Goal: Information Seeking & Learning: Learn about a topic

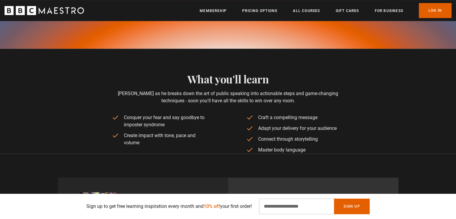
scroll to position [420, 0]
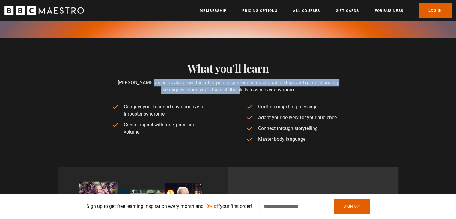
drag, startPoint x: 118, startPoint y: 80, endPoint x: 217, endPoint y: 87, distance: 99.2
click at [217, 87] on p "[PERSON_NAME] as he breaks down the art of public speaking into actionable step…" at bounding box center [228, 86] width 232 height 14
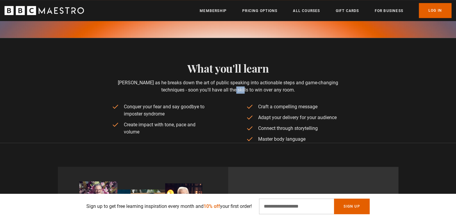
click at [217, 87] on p "[PERSON_NAME] as he breaks down the art of public speaking into actionable step…" at bounding box center [228, 86] width 232 height 14
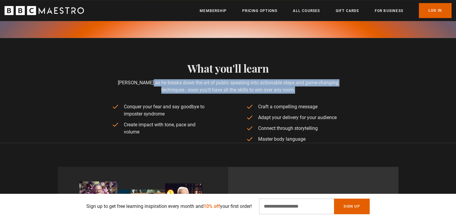
click at [217, 87] on p "[PERSON_NAME] as he breaks down the art of public speaking into actionable step…" at bounding box center [228, 86] width 232 height 14
click at [172, 89] on p "[PERSON_NAME] as he breaks down the art of public speaking into actionable step…" at bounding box center [228, 86] width 232 height 14
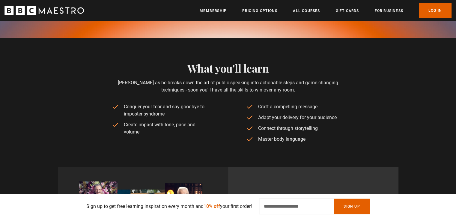
click at [157, 109] on li "Conquer your fear and say goodbye to imposter syndrome" at bounding box center [161, 110] width 98 height 14
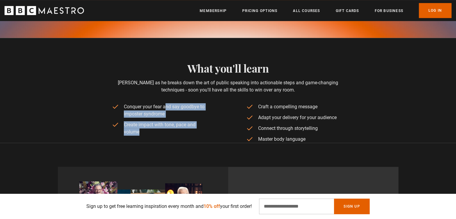
drag, startPoint x: 157, startPoint y: 109, endPoint x: 158, endPoint y: 127, distance: 17.7
click at [158, 127] on ul "Conquer your fear and say goodbye to imposter syndrome Create impact with tone,…" at bounding box center [228, 123] width 232 height 40
click at [158, 127] on li "Create impact with tone, pace and volume" at bounding box center [161, 128] width 98 height 14
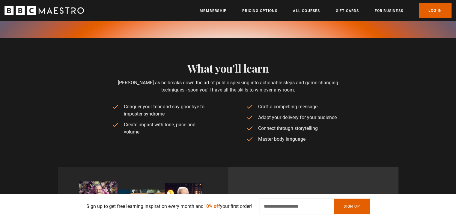
click at [158, 127] on li "Create impact with tone, pace and volume" at bounding box center [161, 128] width 98 height 14
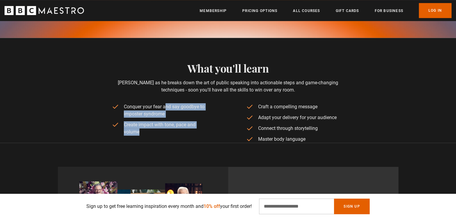
drag, startPoint x: 158, startPoint y: 127, endPoint x: 157, endPoint y: 111, distance: 15.6
click at [157, 111] on ul "Conquer your fear and say goodbye to imposter syndrome Create impact with tone,…" at bounding box center [228, 123] width 232 height 40
click at [157, 111] on li "Conquer your fear and say goodbye to imposter syndrome" at bounding box center [161, 110] width 98 height 14
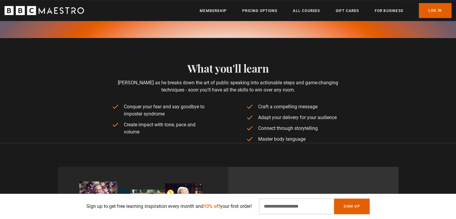
click at [157, 111] on li "Conquer your fear and say goodbye to imposter syndrome" at bounding box center [161, 110] width 98 height 14
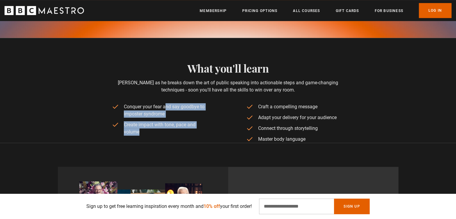
drag, startPoint x: 157, startPoint y: 111, endPoint x: 158, endPoint y: 131, distance: 20.1
click at [158, 131] on ul "Conquer your fear and say goodbye to imposter syndrome Create impact with tone,…" at bounding box center [228, 123] width 232 height 40
click at [158, 131] on li "Create impact with tone, pace and volume" at bounding box center [161, 128] width 98 height 14
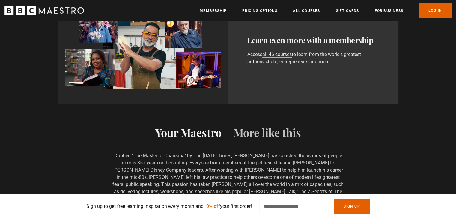
scroll to position [660, 0]
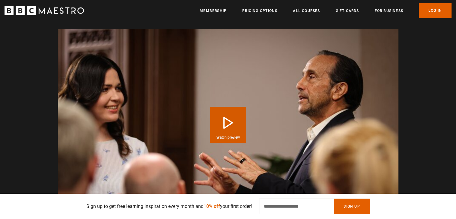
click at [225, 125] on button "Play Course overview for Public Speaking and Communication with [PERSON_NAME] W…" at bounding box center [228, 125] width 36 height 36
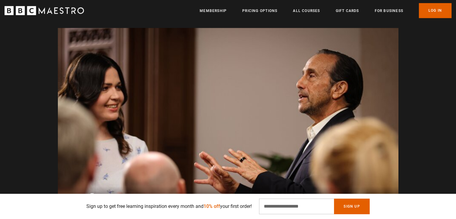
scroll to position [0, 314]
click at [145, 207] on p "Sign up to get free learning inspiration every month and 10% off your first ord…" at bounding box center [168, 206] width 165 height 7
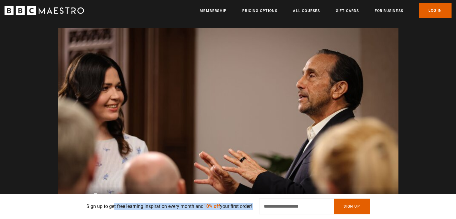
click at [145, 207] on p "Sign up to get free learning inspiration every month and 10% off your first ord…" at bounding box center [168, 206] width 165 height 7
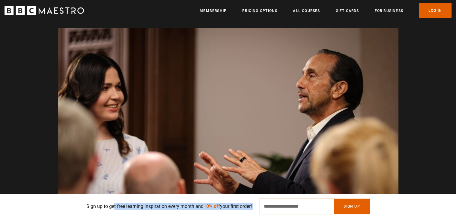
type input "**********"
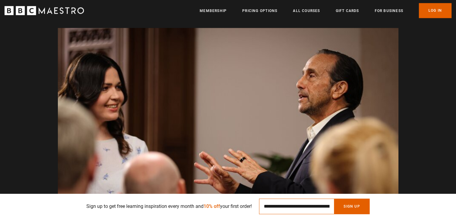
click at [265, 205] on input "**********" at bounding box center [296, 206] width 75 height 16
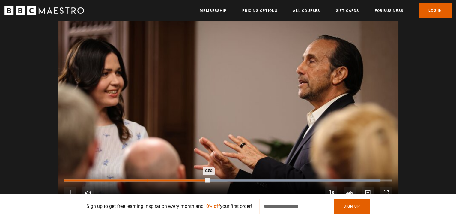
scroll to position [0, 628]
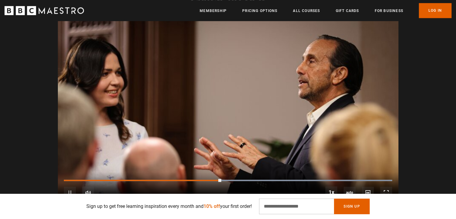
click at [196, 73] on video "Video Player" at bounding box center [228, 109] width 341 height 192
click at [219, 75] on video "Video Player" at bounding box center [228, 109] width 341 height 192
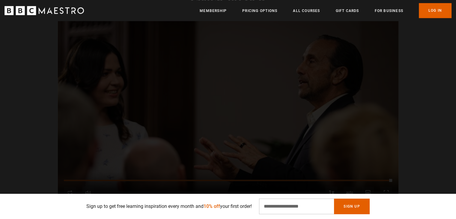
scroll to position [0, 1178]
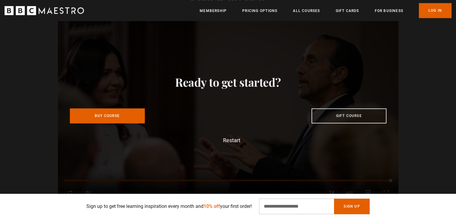
click at [218, 81] on div "Ready to get started?" at bounding box center [227, 82] width 321 height 14
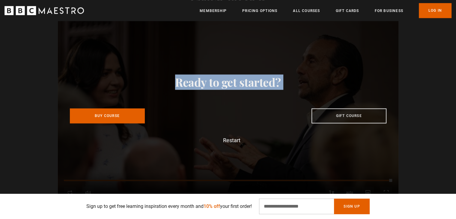
click at [218, 81] on div "Ready to get started?" at bounding box center [227, 82] width 321 height 14
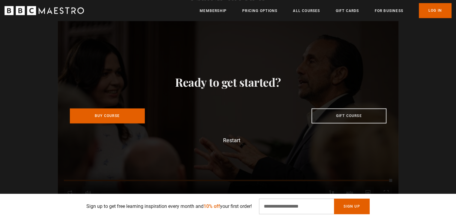
click at [424, 84] on div "Video Player is loading. Play Course overview for Public Speaking and Communica…" at bounding box center [228, 109] width 456 height 192
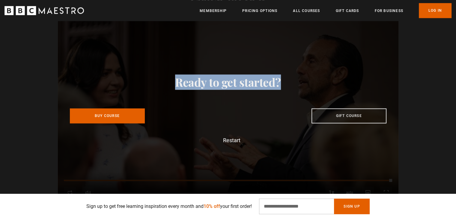
drag, startPoint x: 310, startPoint y: 83, endPoint x: 168, endPoint y: 81, distance: 141.5
click at [168, 81] on div "Ready to get started?" at bounding box center [227, 82] width 321 height 14
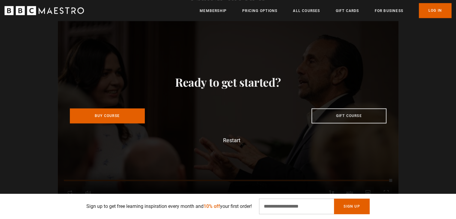
click at [440, 85] on div "Video Player is loading. Play Course overview for Public Speaking and Communica…" at bounding box center [228, 109] width 456 height 192
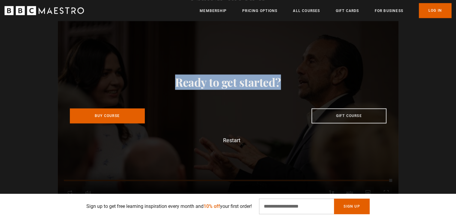
drag, startPoint x: 296, startPoint y: 79, endPoint x: 164, endPoint y: 77, distance: 131.6
click at [164, 77] on div "Ready to get started?" at bounding box center [227, 82] width 321 height 14
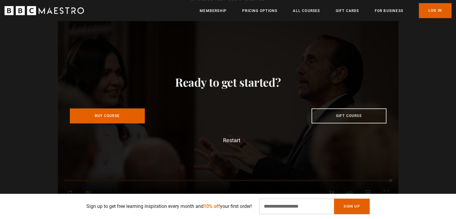
click at [424, 82] on div "Video Player is loading. Play Course overview for Public Speaking and Communica…" at bounding box center [228, 109] width 456 height 192
drag, startPoint x: 393, startPoint y: 84, endPoint x: 278, endPoint y: 83, distance: 114.8
click at [278, 83] on div "Video Player is loading. Play Course overview for Public Speaking and Communica…" at bounding box center [228, 109] width 386 height 192
click at [415, 83] on div "Video Player is loading. Play Course overview for Public Speaking and Communica…" at bounding box center [228, 109] width 386 height 192
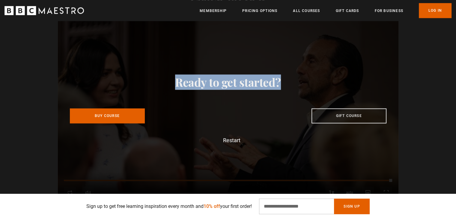
drag, startPoint x: 260, startPoint y: 84, endPoint x: 172, endPoint y: 81, distance: 88.2
click at [172, 81] on div "Ready to get started?" at bounding box center [227, 82] width 321 height 14
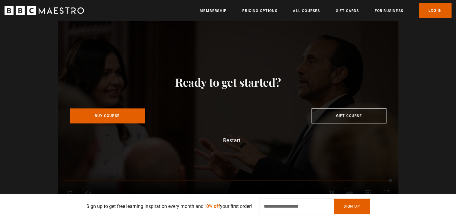
click at [418, 85] on div "Video Player is loading. Play Course overview for Public Speaking and Communica…" at bounding box center [228, 109] width 386 height 192
